Goal: Task Accomplishment & Management: Manage account settings

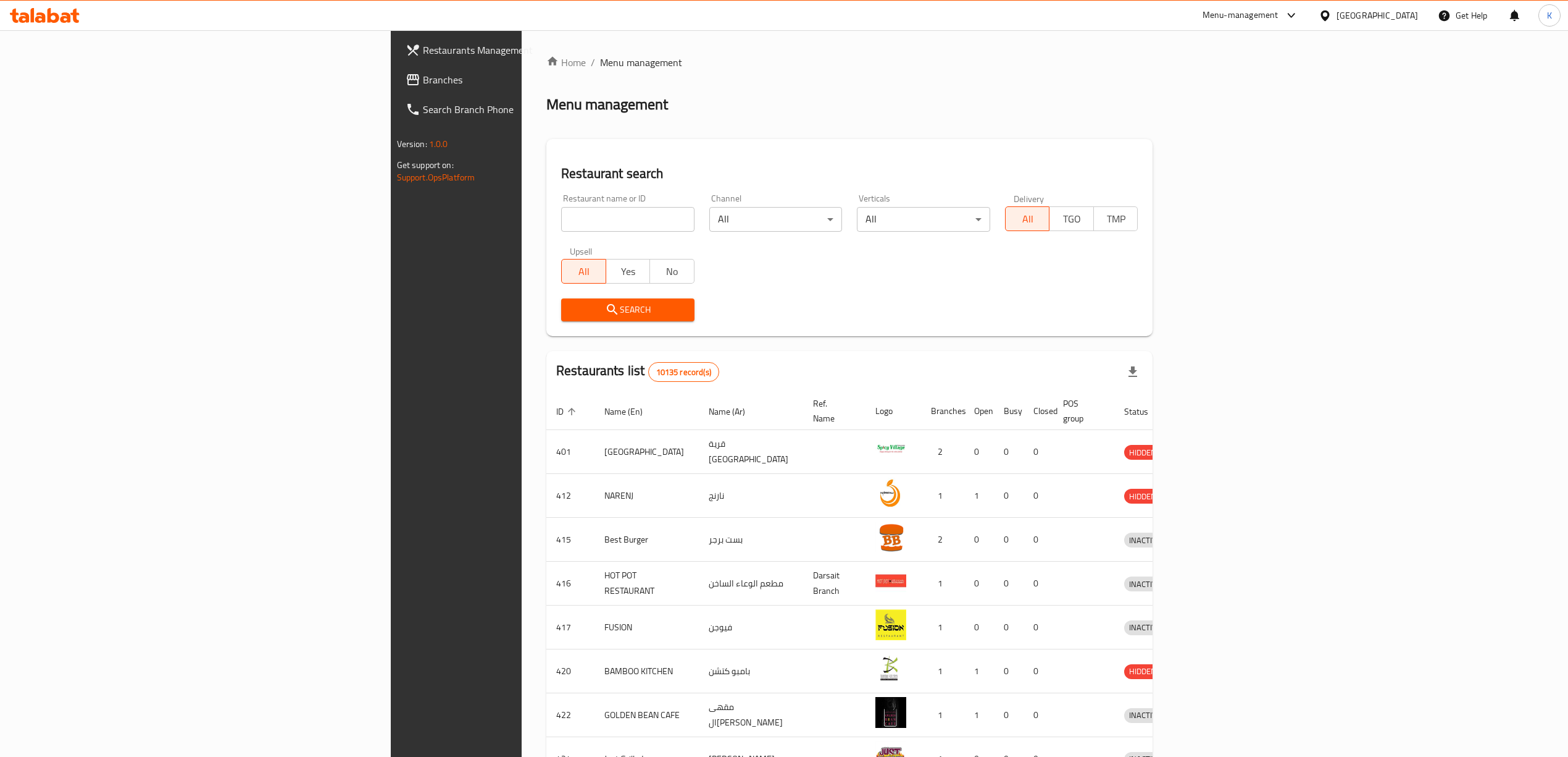
click at [561, 221] on input "search" at bounding box center [628, 219] width 133 height 25
paste input "763865"
type input "763865"
click at [571, 309] on span "Search" at bounding box center [628, 310] width 114 height 15
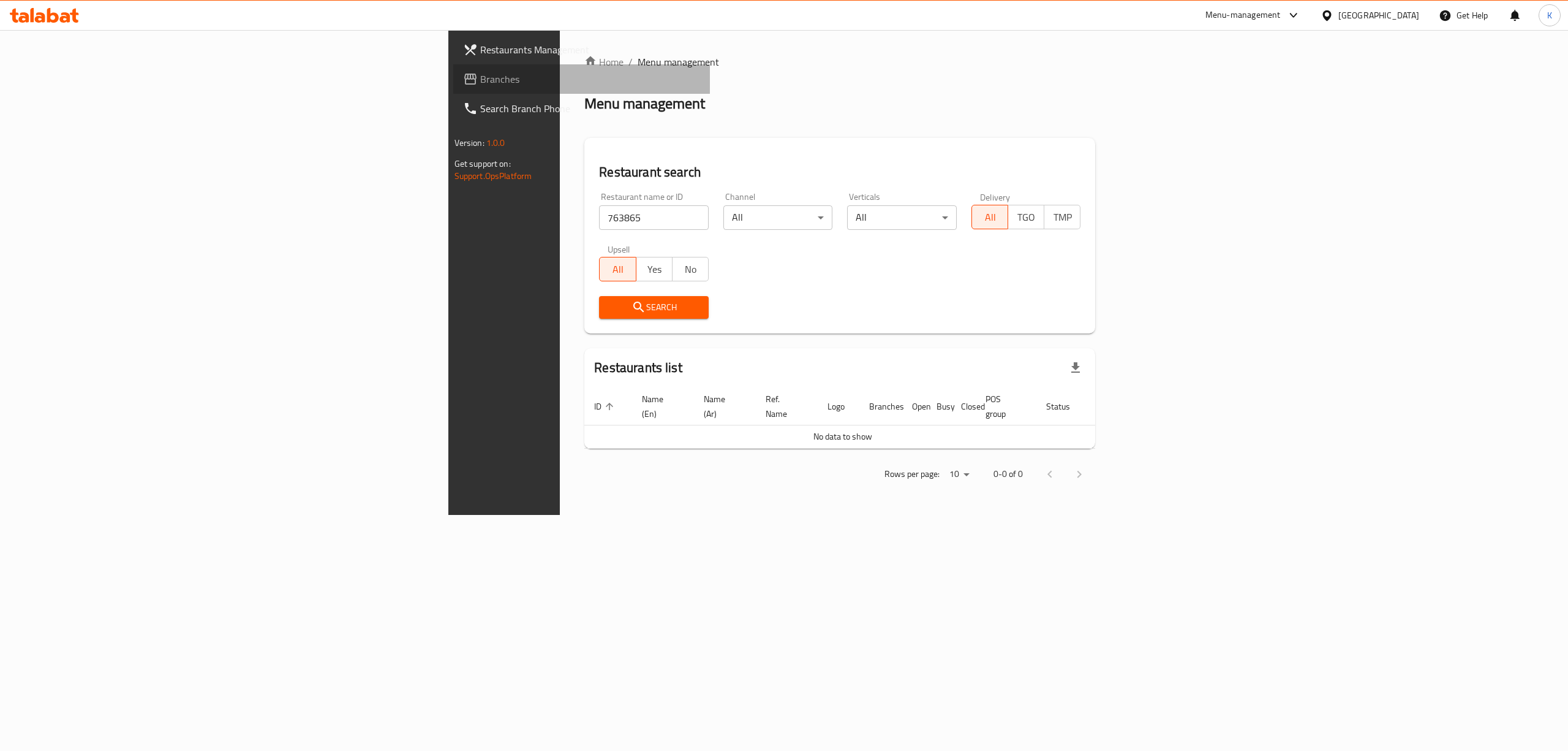
click at [480, 72] on span "Branches" at bounding box center [590, 79] width 220 height 15
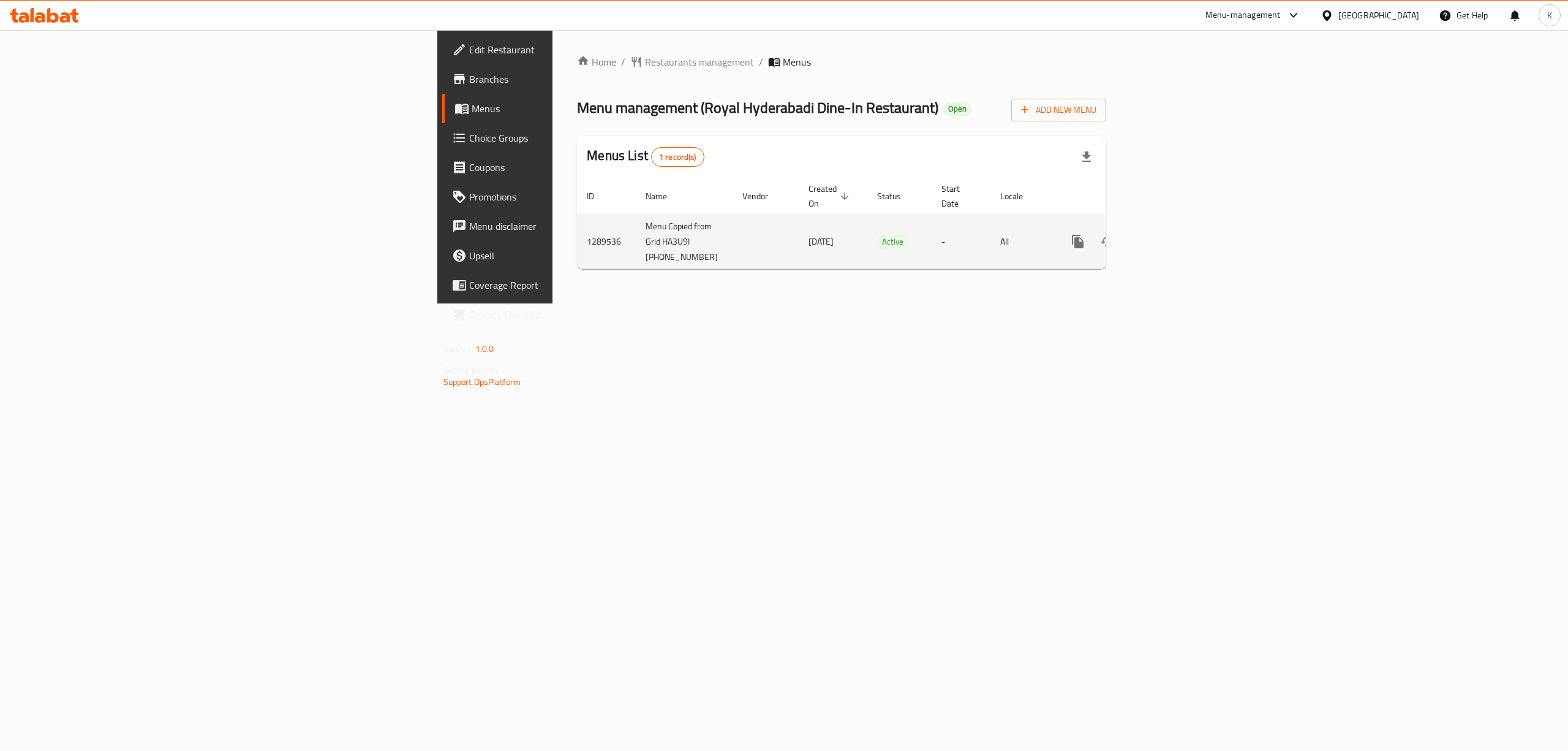
click at [1174, 234] on icon "enhanced table" at bounding box center [1166, 241] width 15 height 15
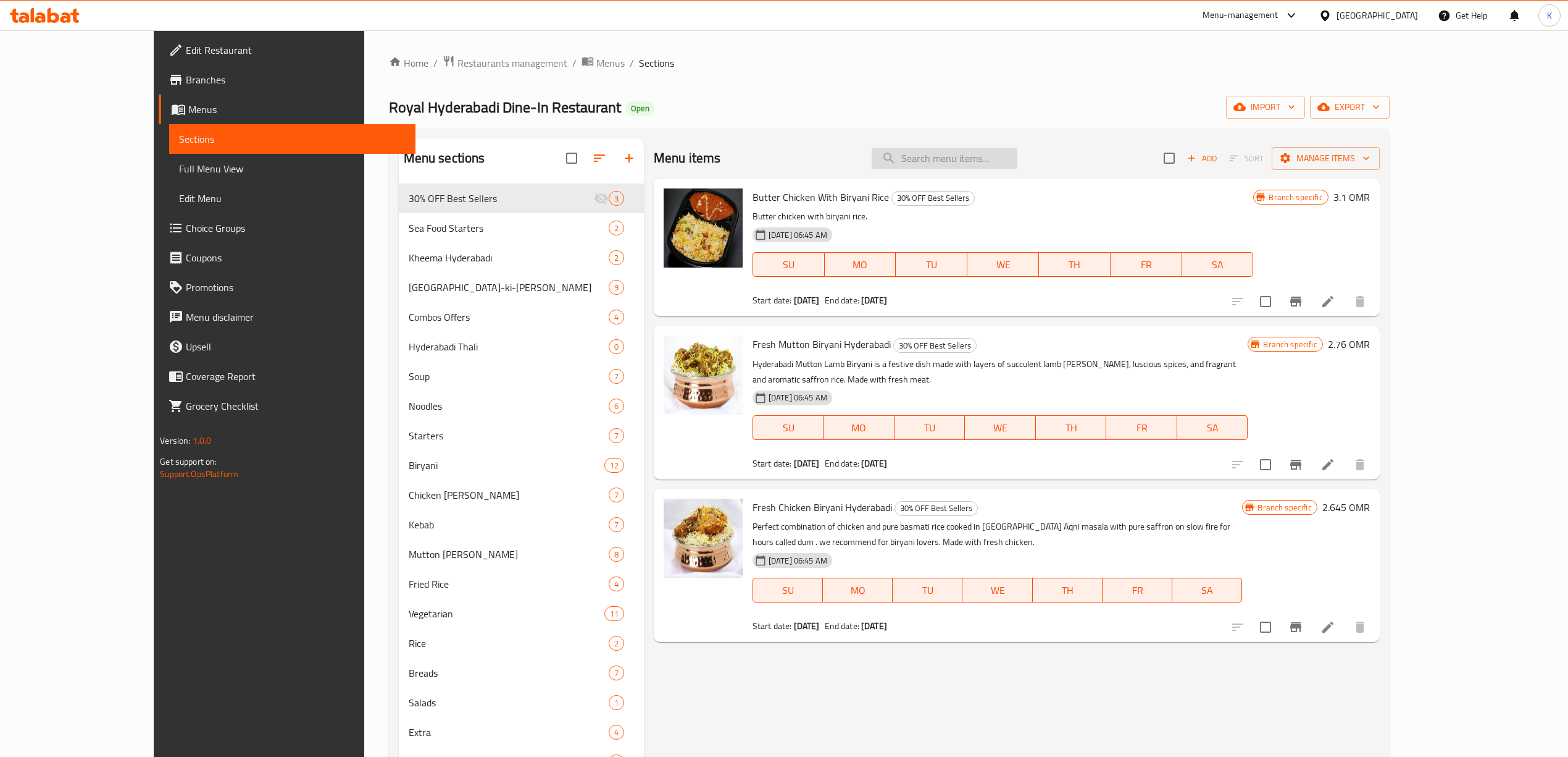
click at [1001, 162] on input "search" at bounding box center [944, 158] width 145 height 22
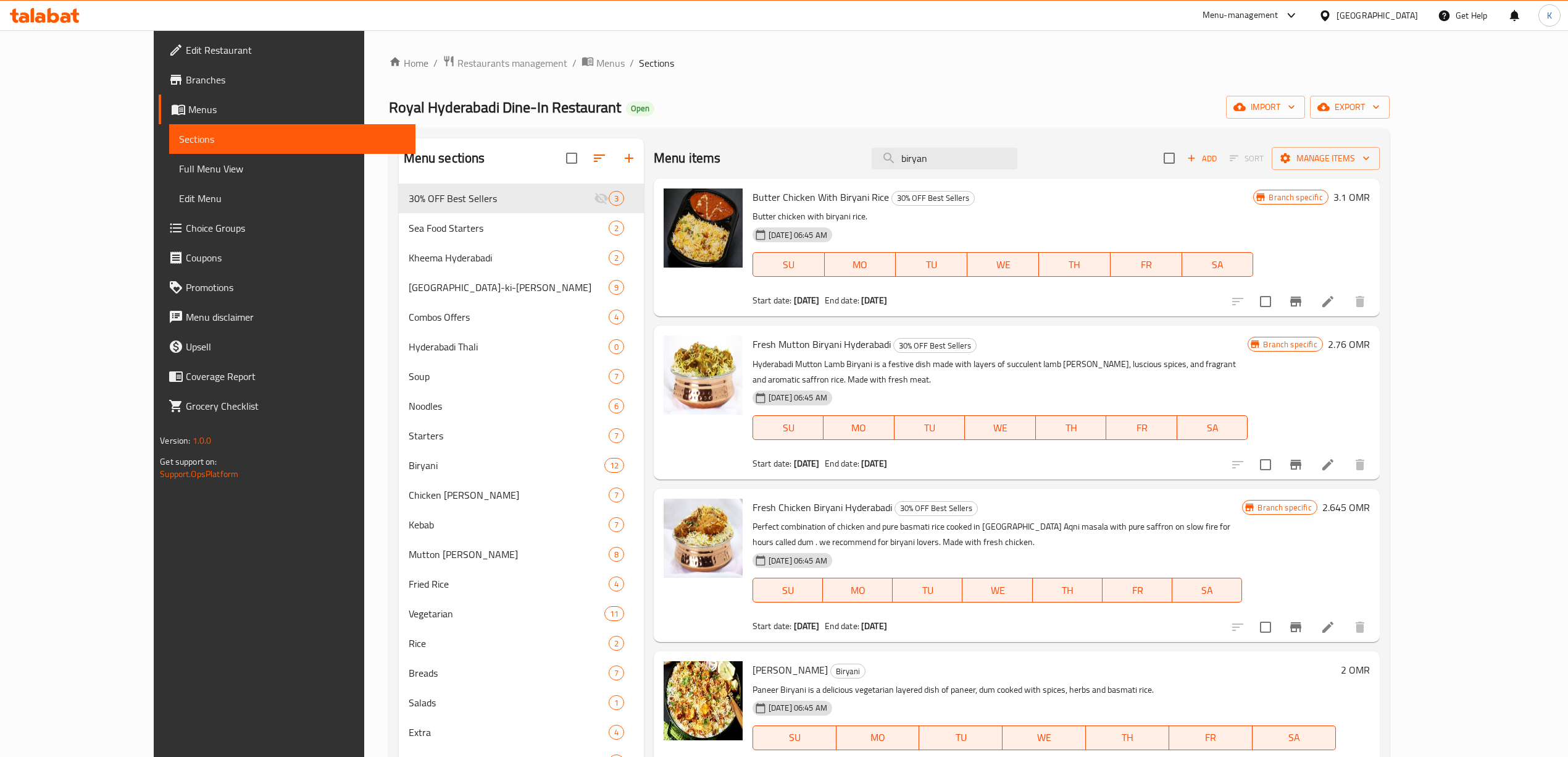
type input "biryan"
click at [457, 58] on span "Restaurants management" at bounding box center [512, 63] width 110 height 15
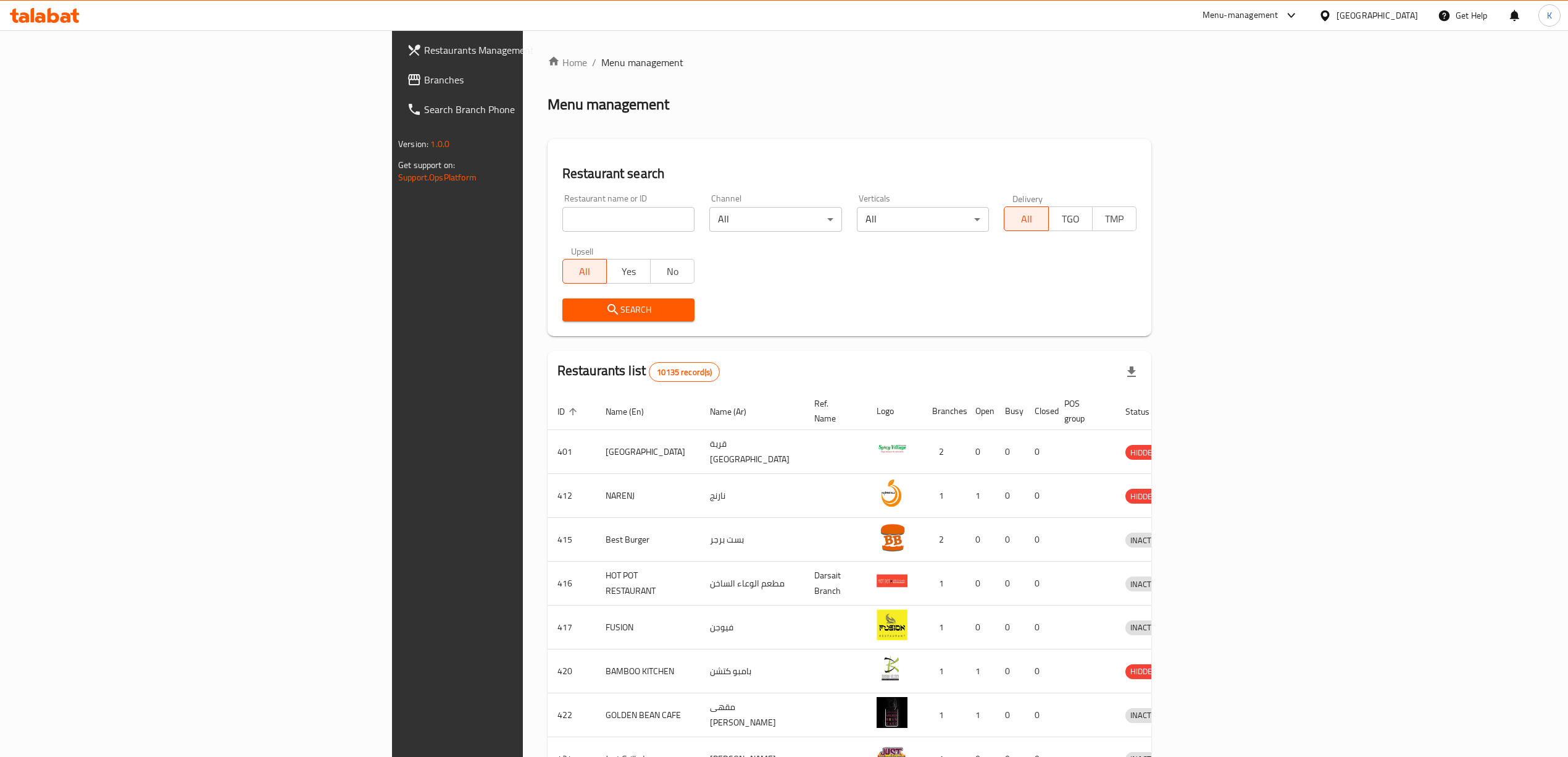
click at [1337, 20] on div at bounding box center [1327, 15] width 18 height 13
click at [1243, 330] on div "United Arab Emirates" at bounding box center [1284, 323] width 81 height 13
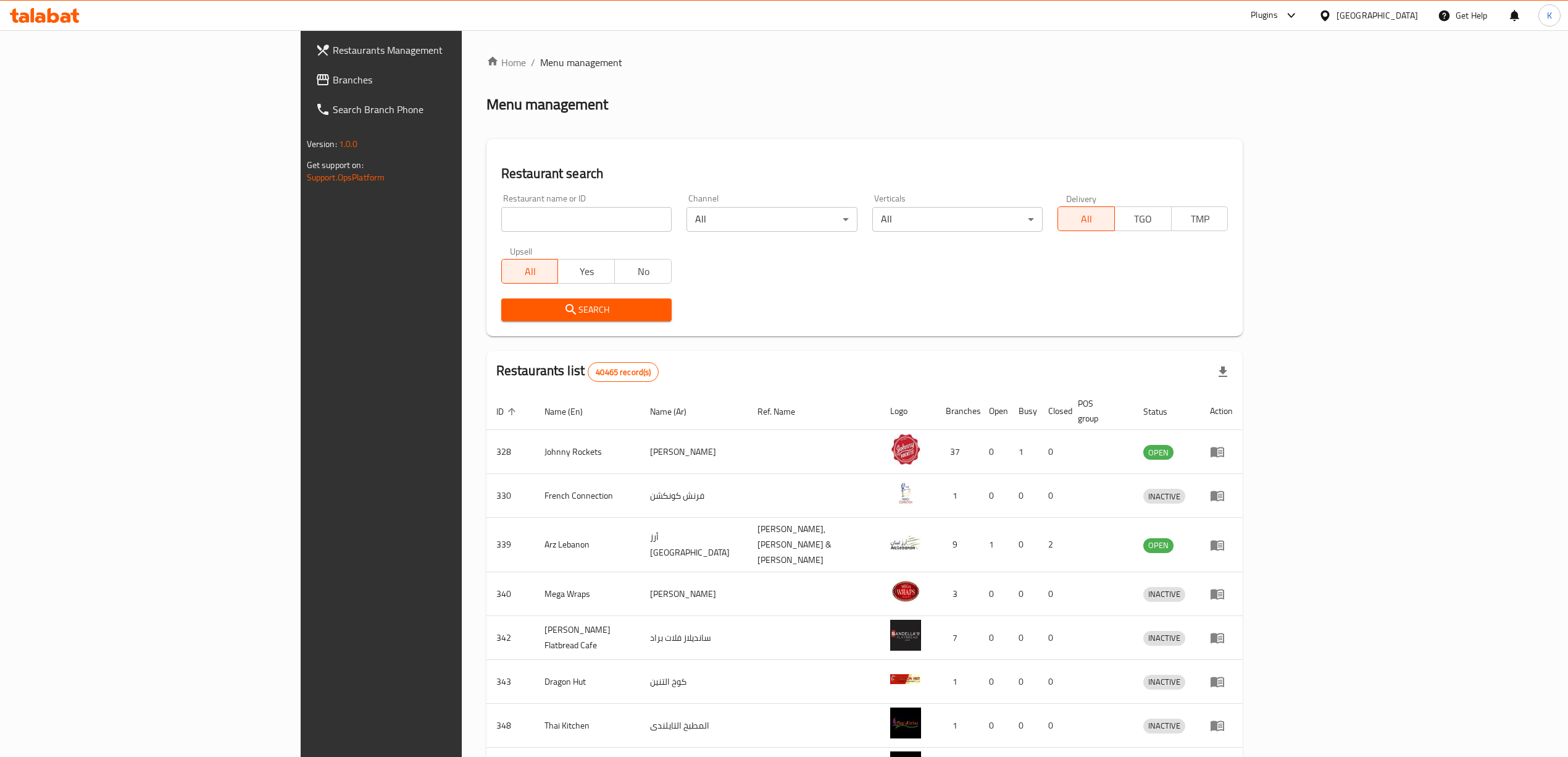
click at [547, 220] on input "search" at bounding box center [587, 219] width 171 height 25
paste input "13265"
type input "13265"
click at [547, 318] on button "Search" at bounding box center [587, 309] width 171 height 23
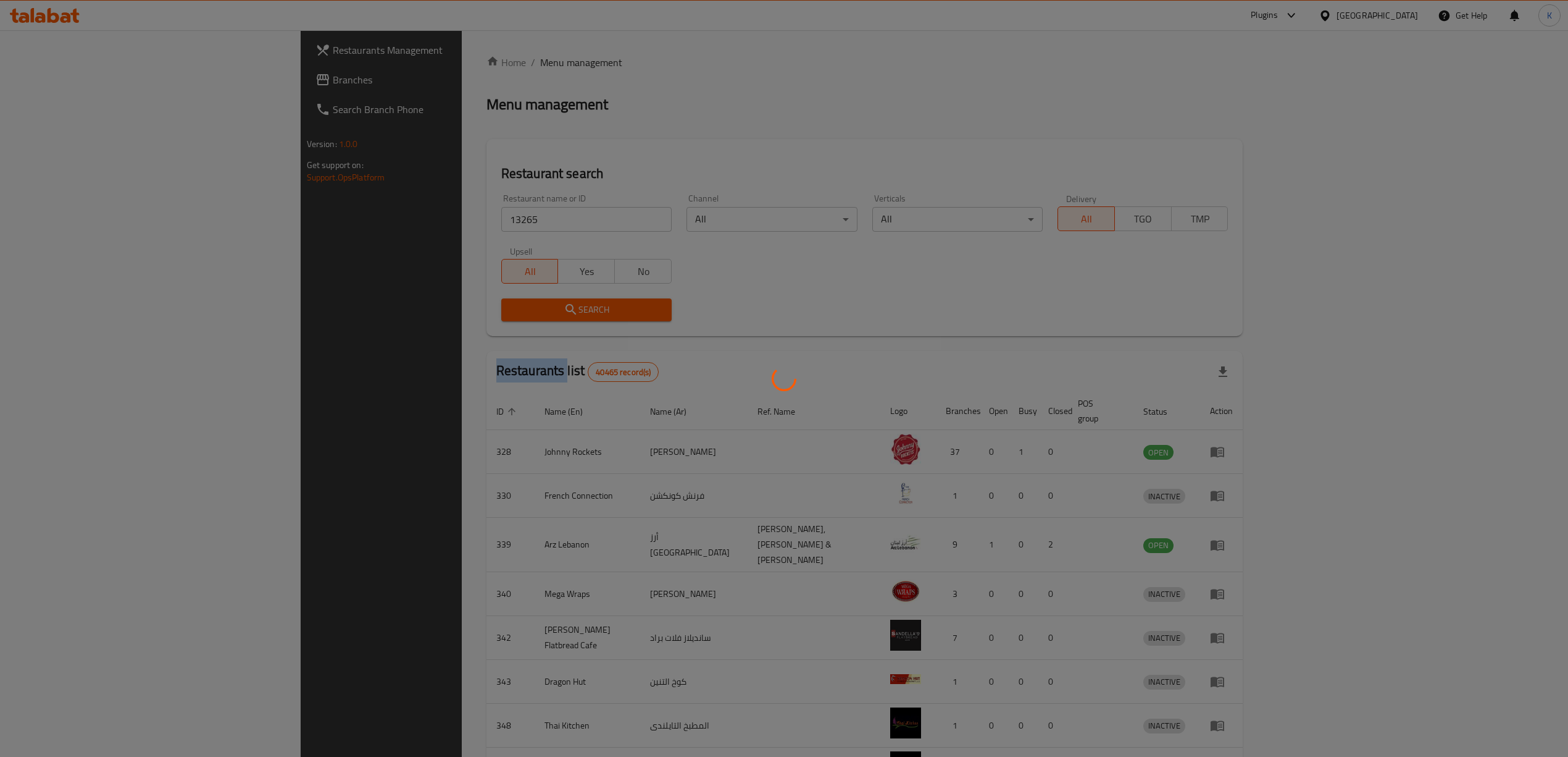
click at [547, 318] on div at bounding box center [784, 378] width 1568 height 757
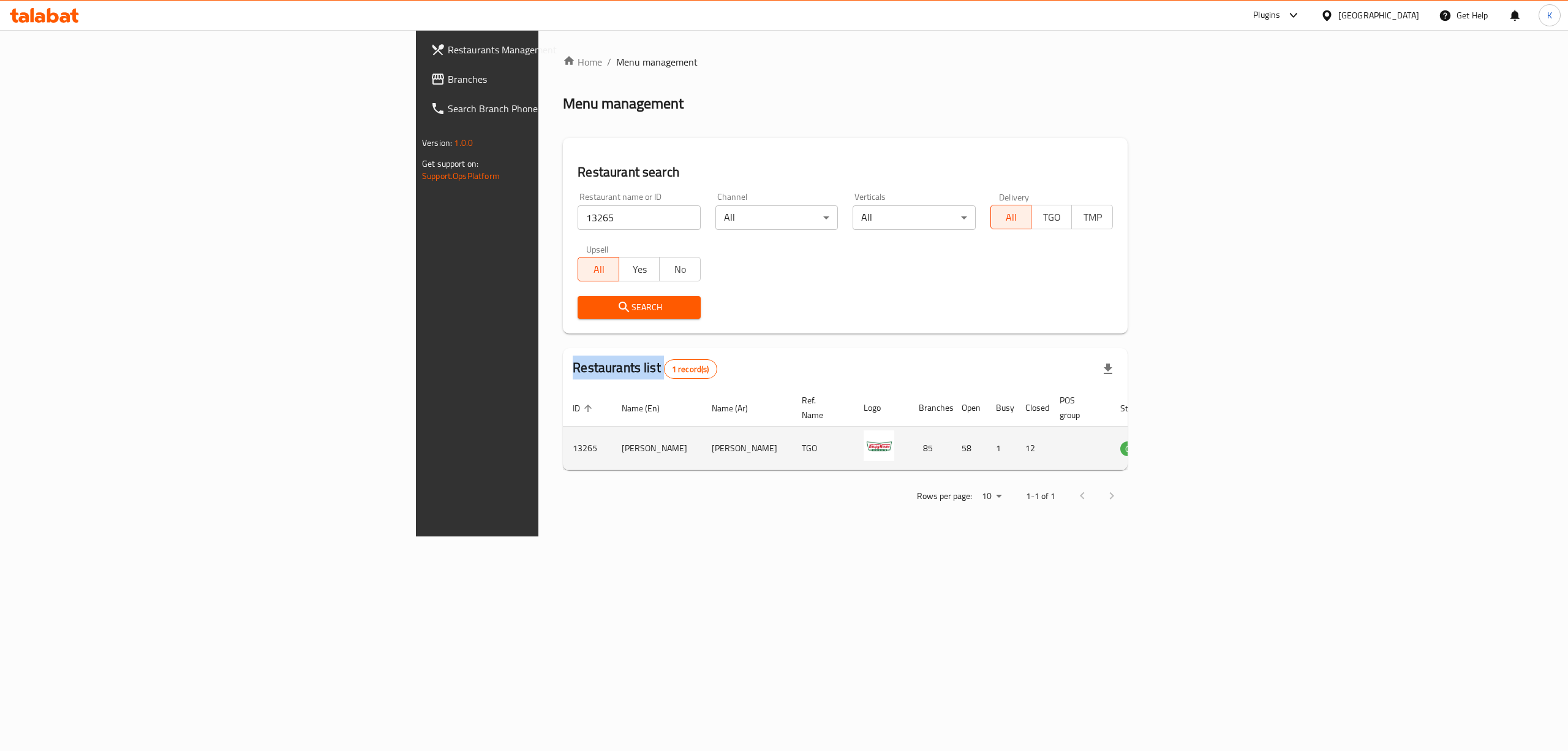
click at [1199, 441] on icon "enhanced table" at bounding box center [1192, 448] width 15 height 15
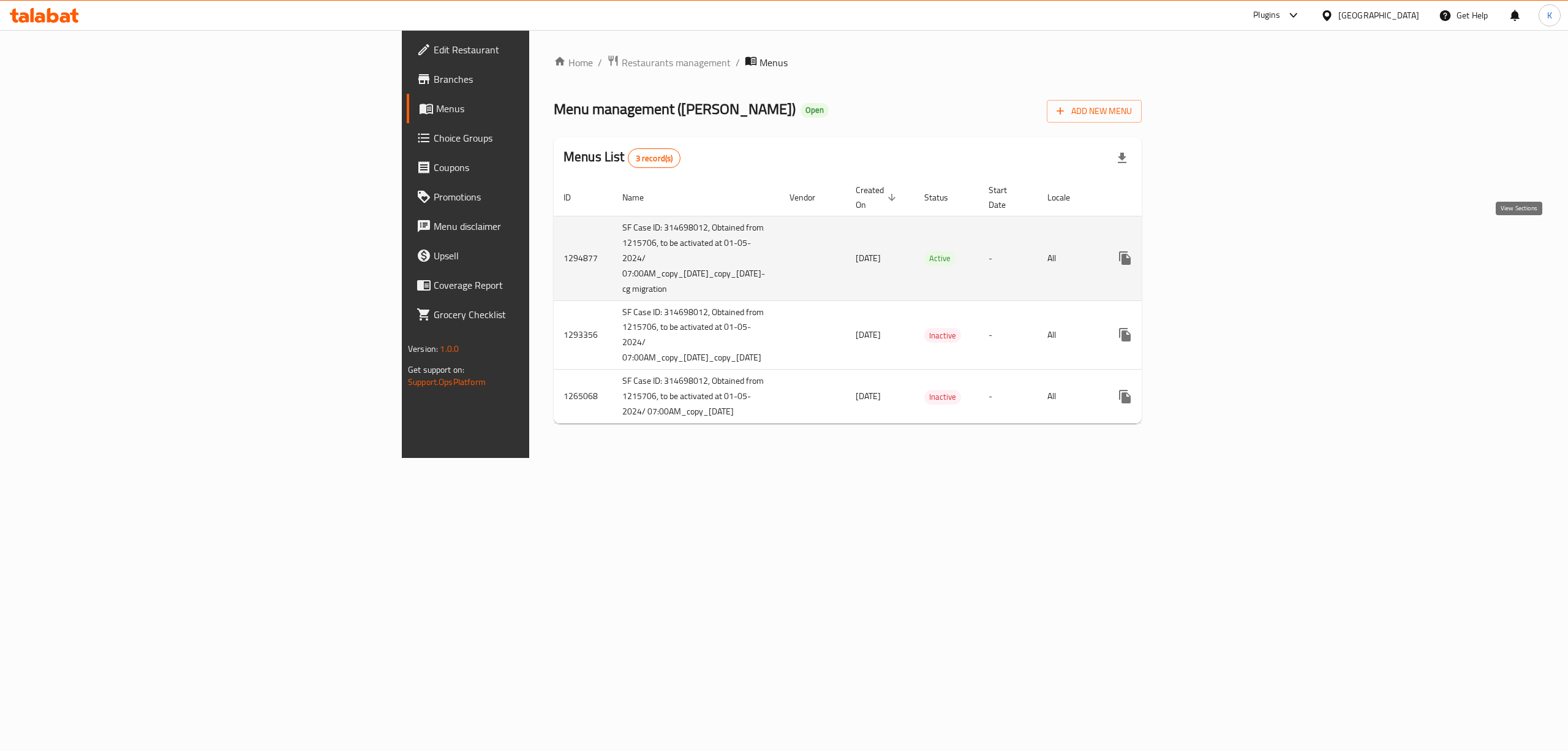
click at [1220, 250] on icon "enhanced table" at bounding box center [1213, 257] width 15 height 15
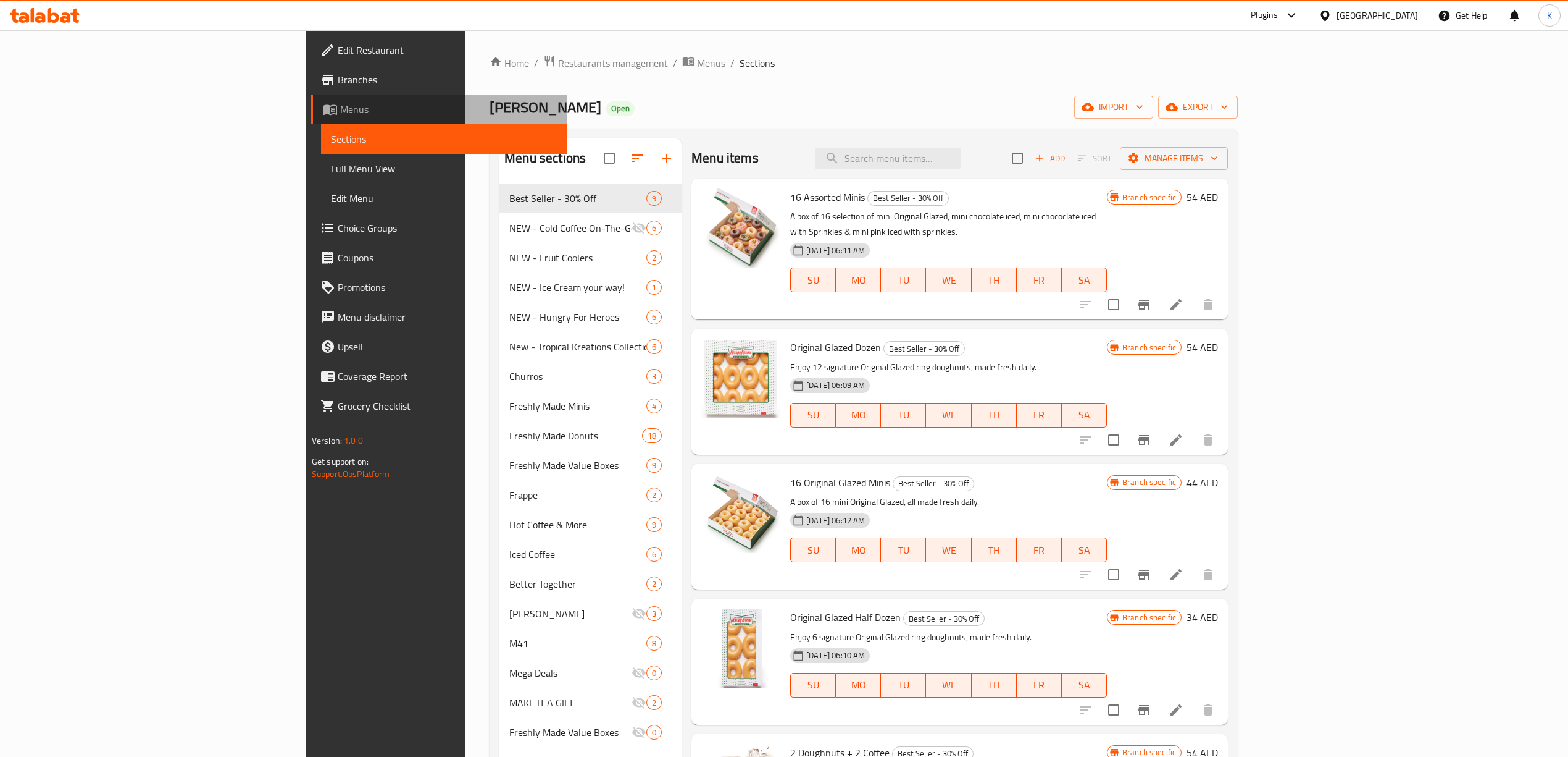
click at [311, 94] on link "Menus" at bounding box center [439, 109] width 257 height 30
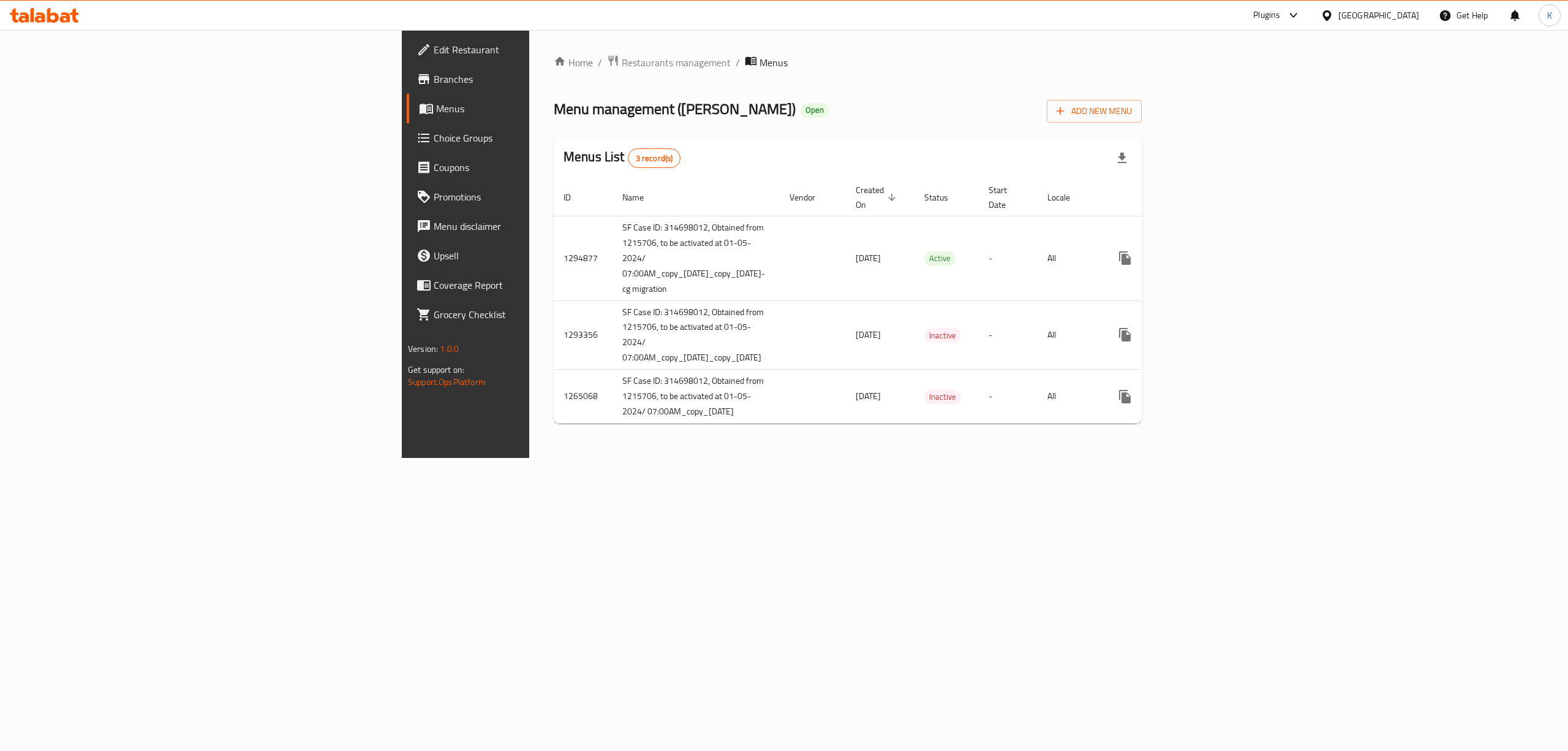
click at [433, 82] on span "Branches" at bounding box center [544, 79] width 220 height 15
